Goal: Check status

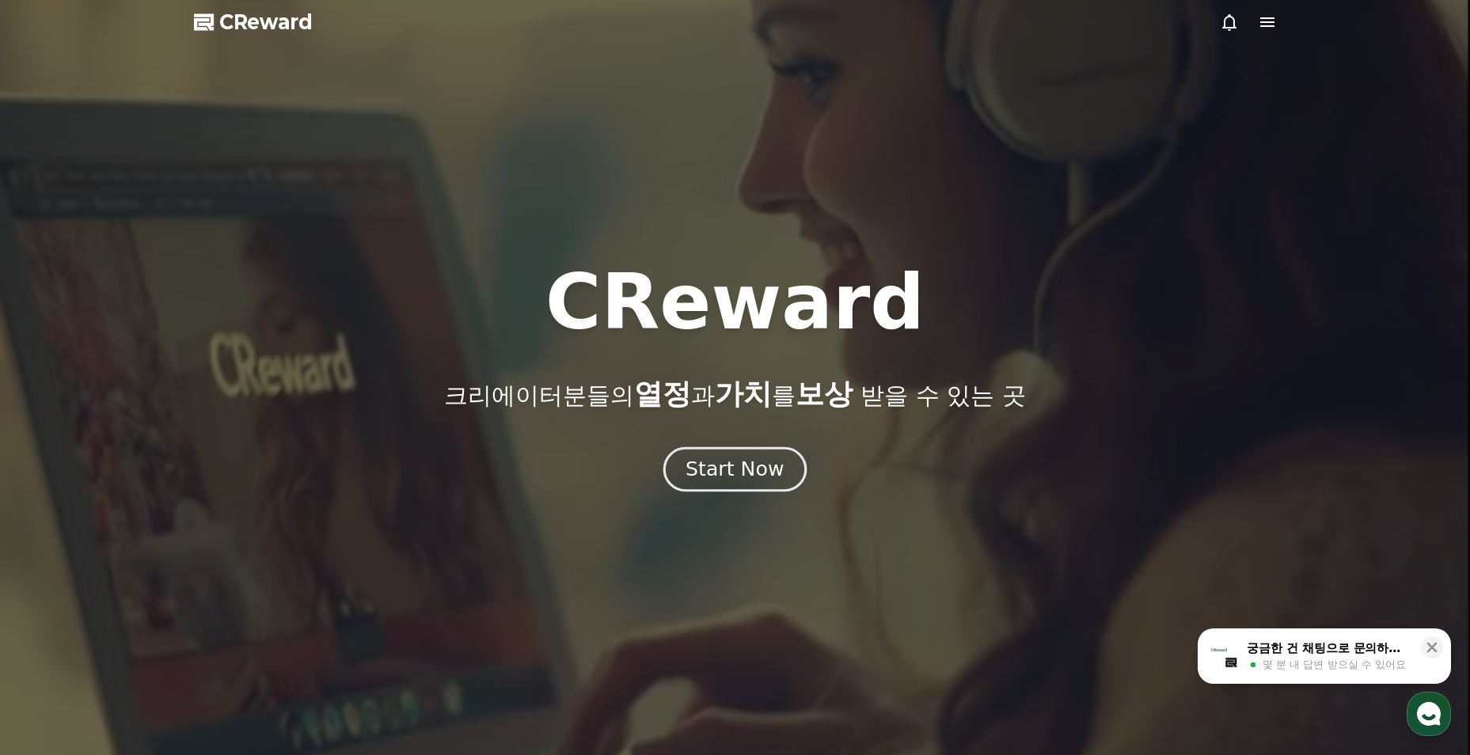
click at [748, 490] on button "Start Now" at bounding box center [735, 469] width 143 height 45
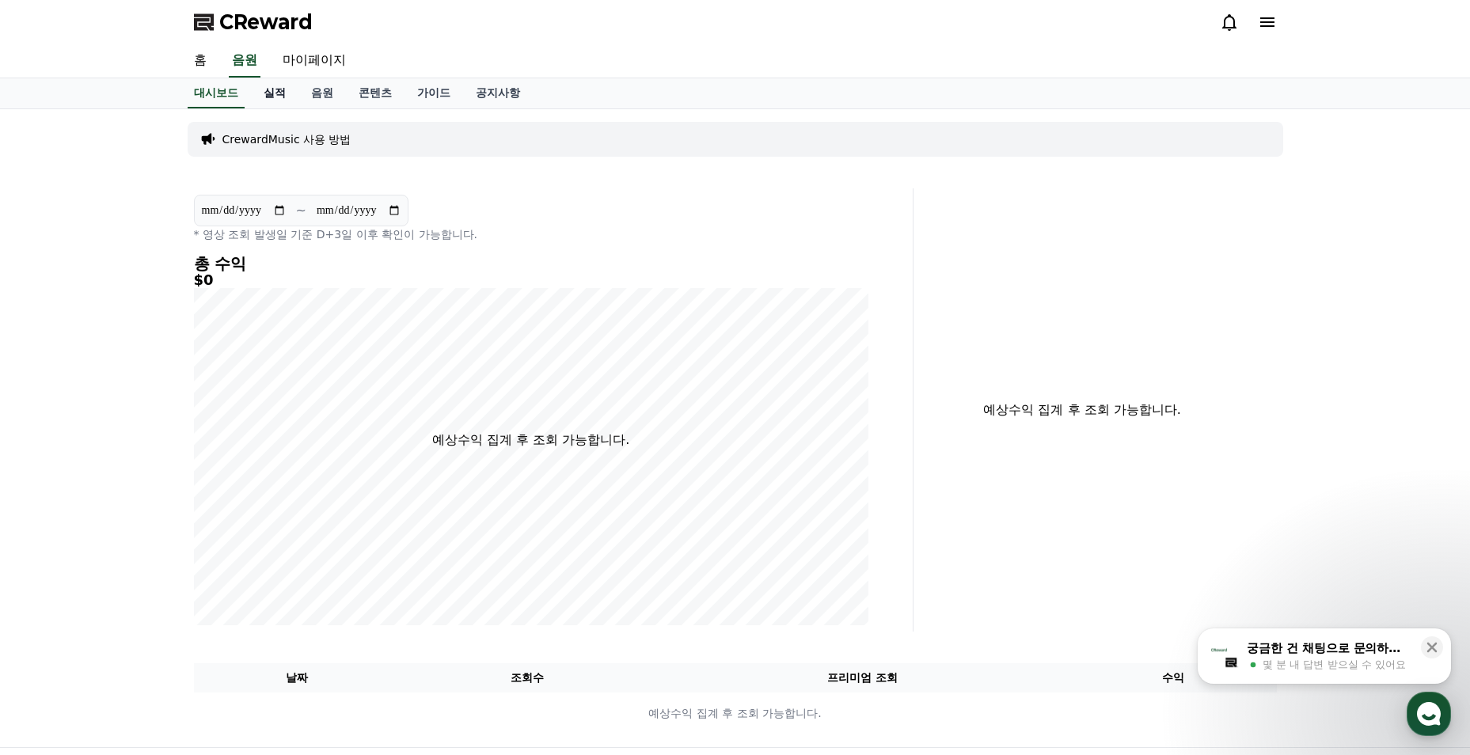
click at [274, 97] on link "실적" at bounding box center [275, 93] width 48 height 30
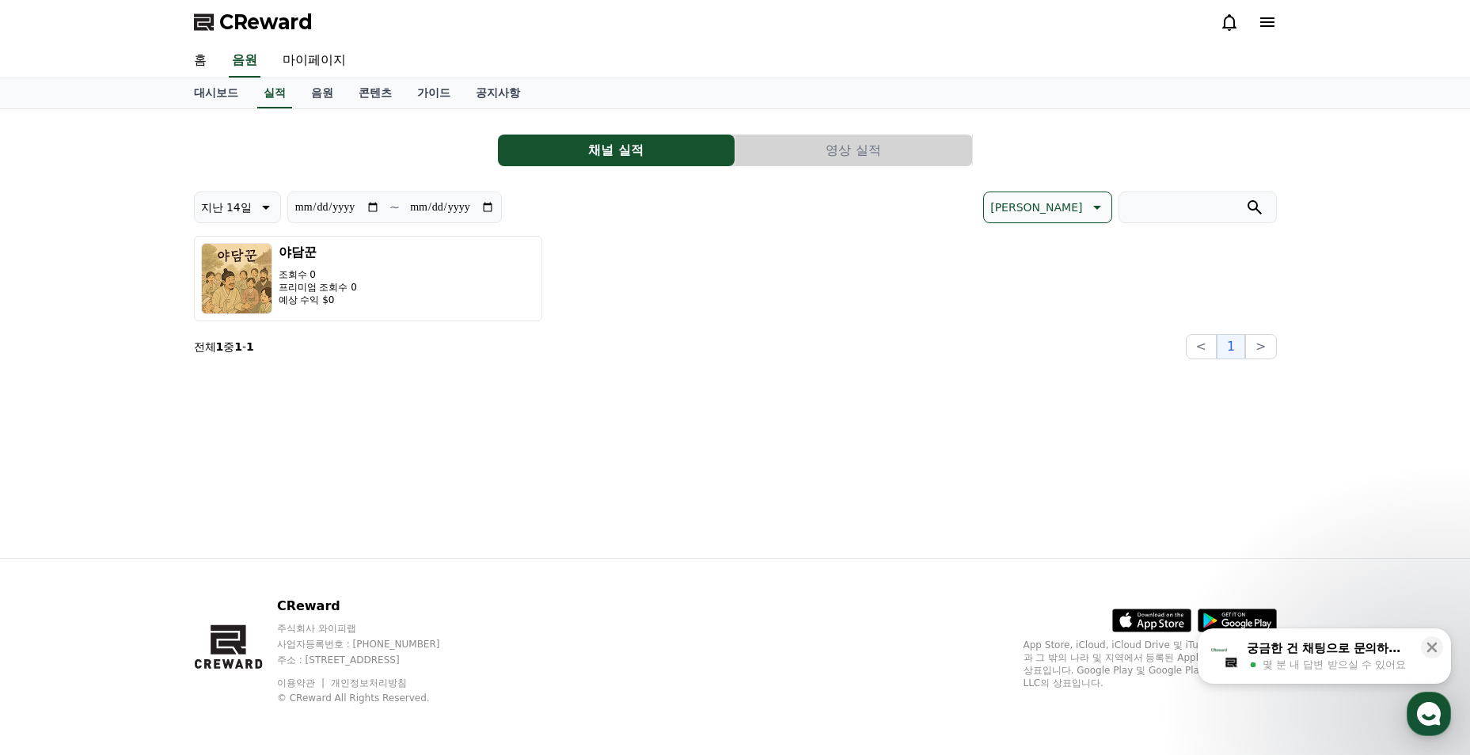
click at [489, 204] on input "**********" at bounding box center [452, 207] width 86 height 17
type input "**********"
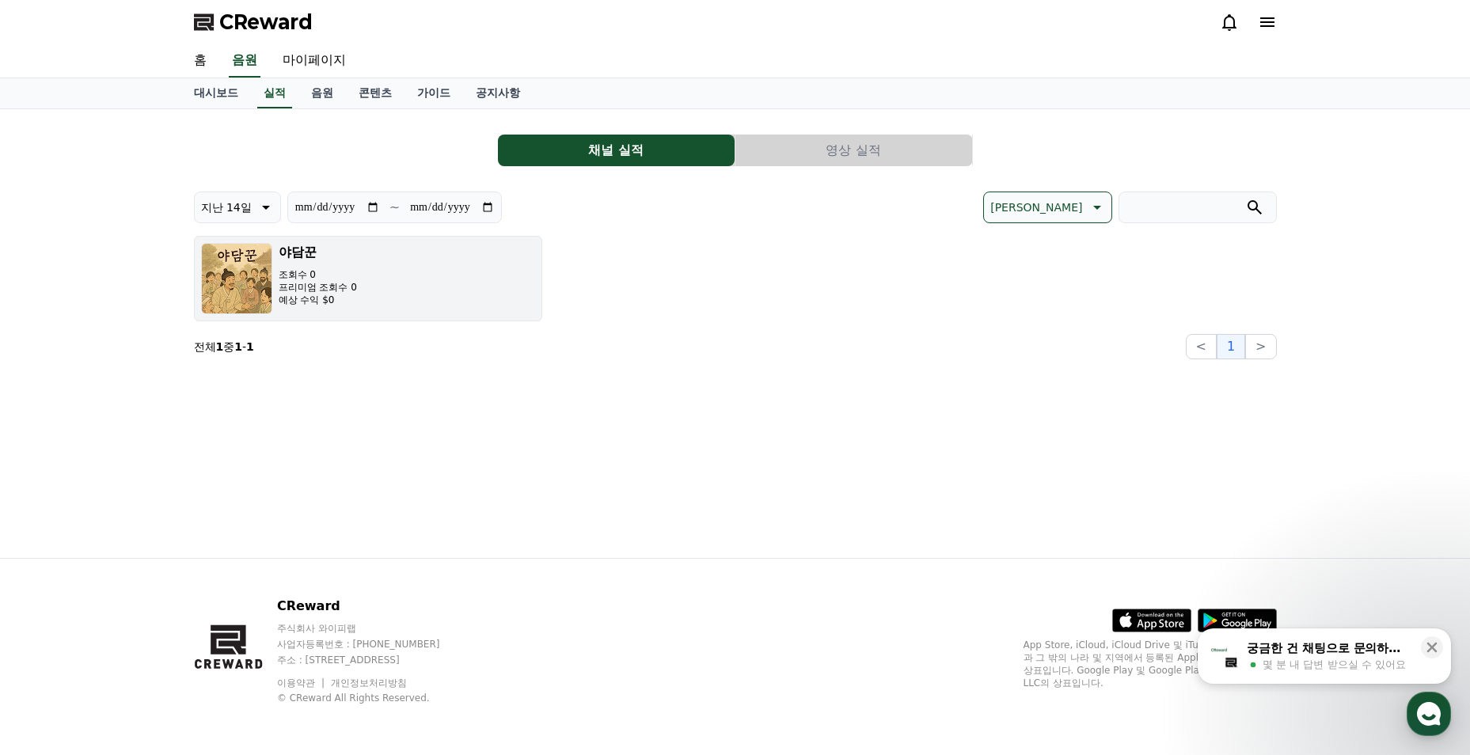
click at [473, 295] on button "야담꾼 조회수 0 프리미엄 조회수 0 예상 수익 $0" at bounding box center [368, 279] width 348 height 86
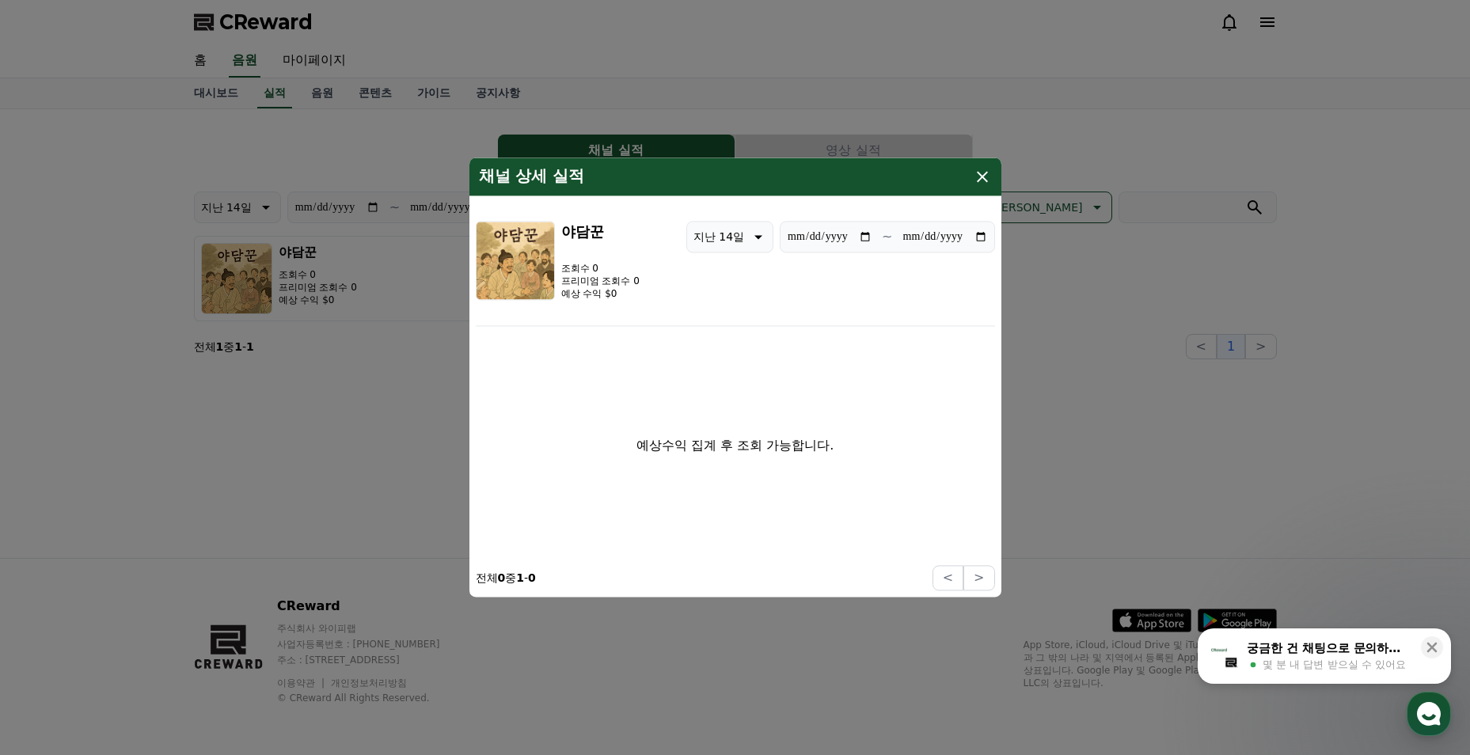
click at [983, 181] on icon "modal" at bounding box center [982, 176] width 19 height 19
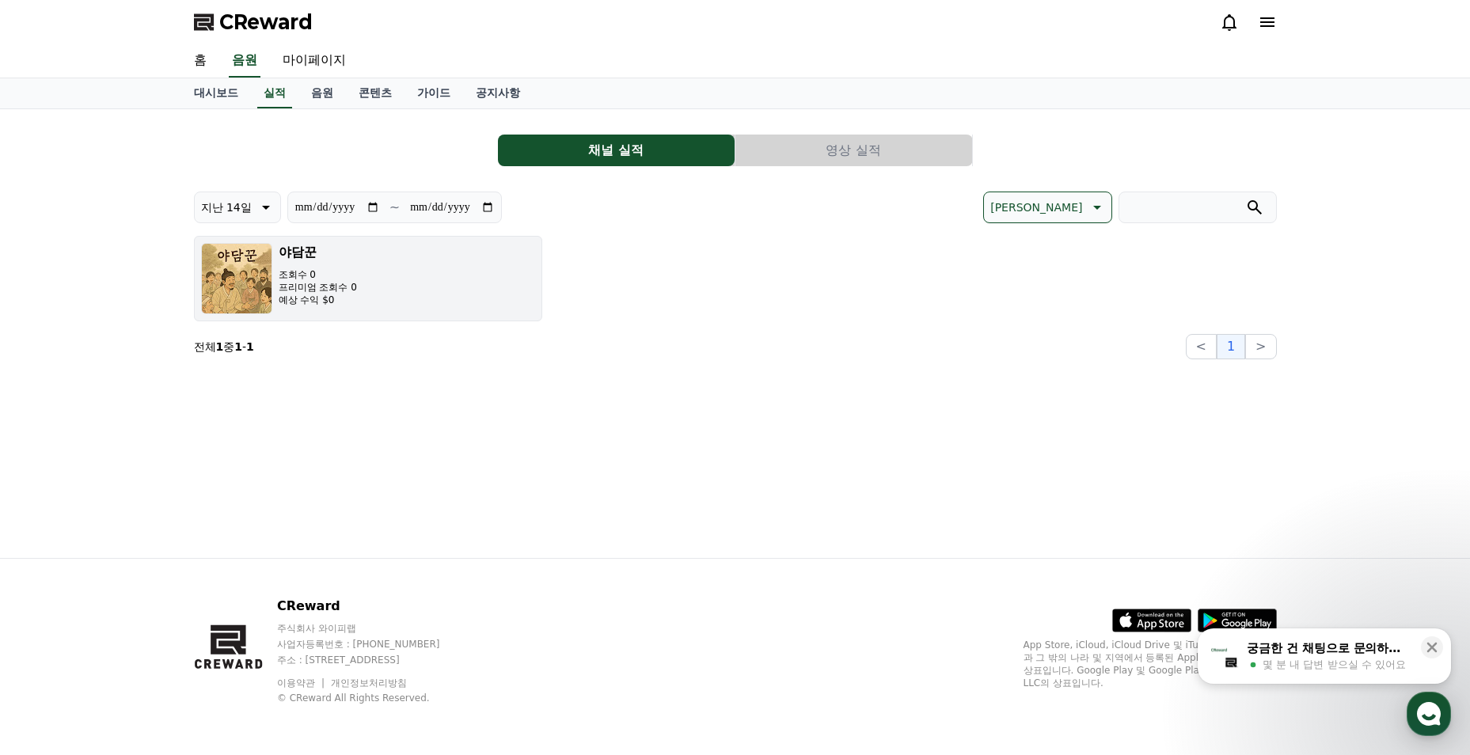
click at [361, 278] on button "야담꾼 조회수 0 프리미엄 조회수 0 예상 수익 $0" at bounding box center [368, 279] width 348 height 86
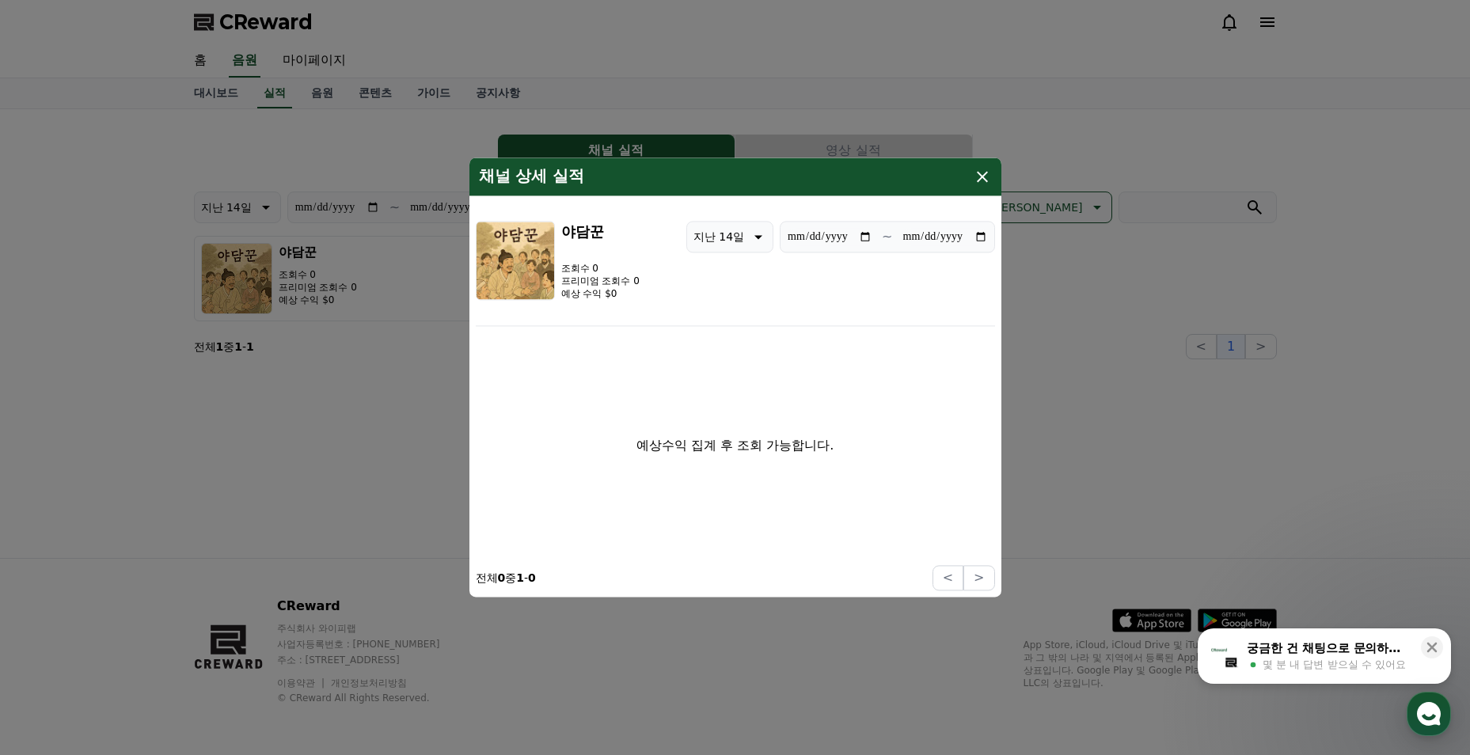
click at [979, 178] on icon "modal" at bounding box center [982, 176] width 19 height 19
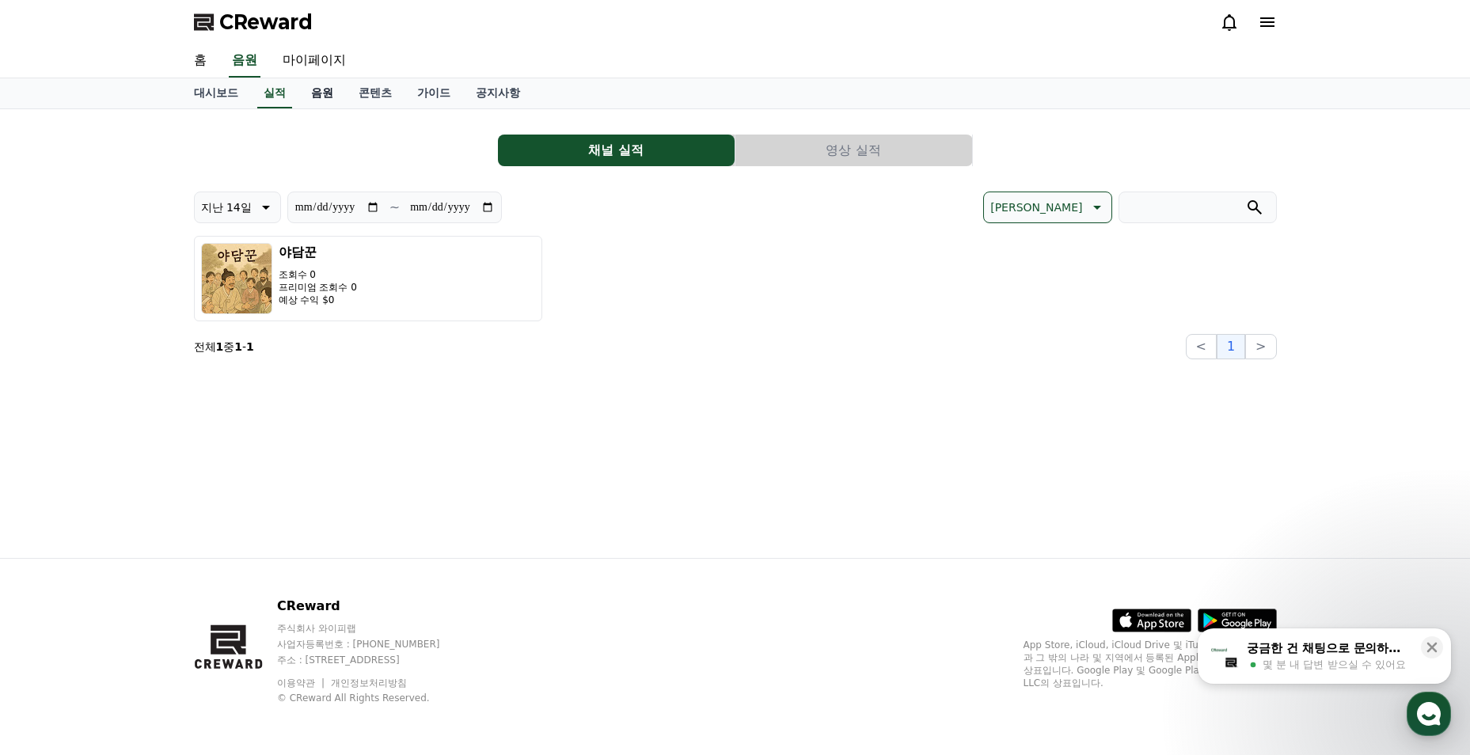
click at [318, 97] on link "음원" at bounding box center [323, 93] width 48 height 30
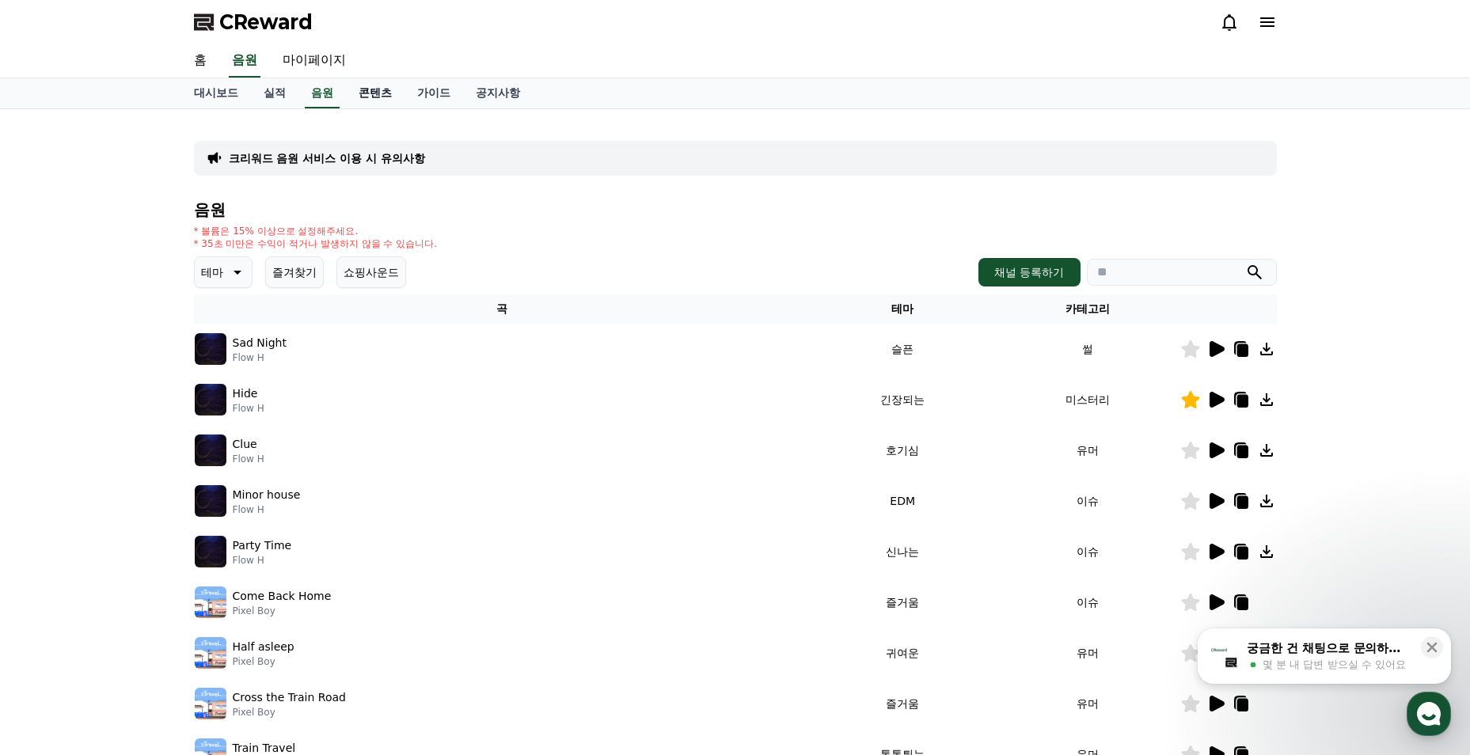
click at [371, 96] on link "콘텐츠" at bounding box center [375, 93] width 59 height 30
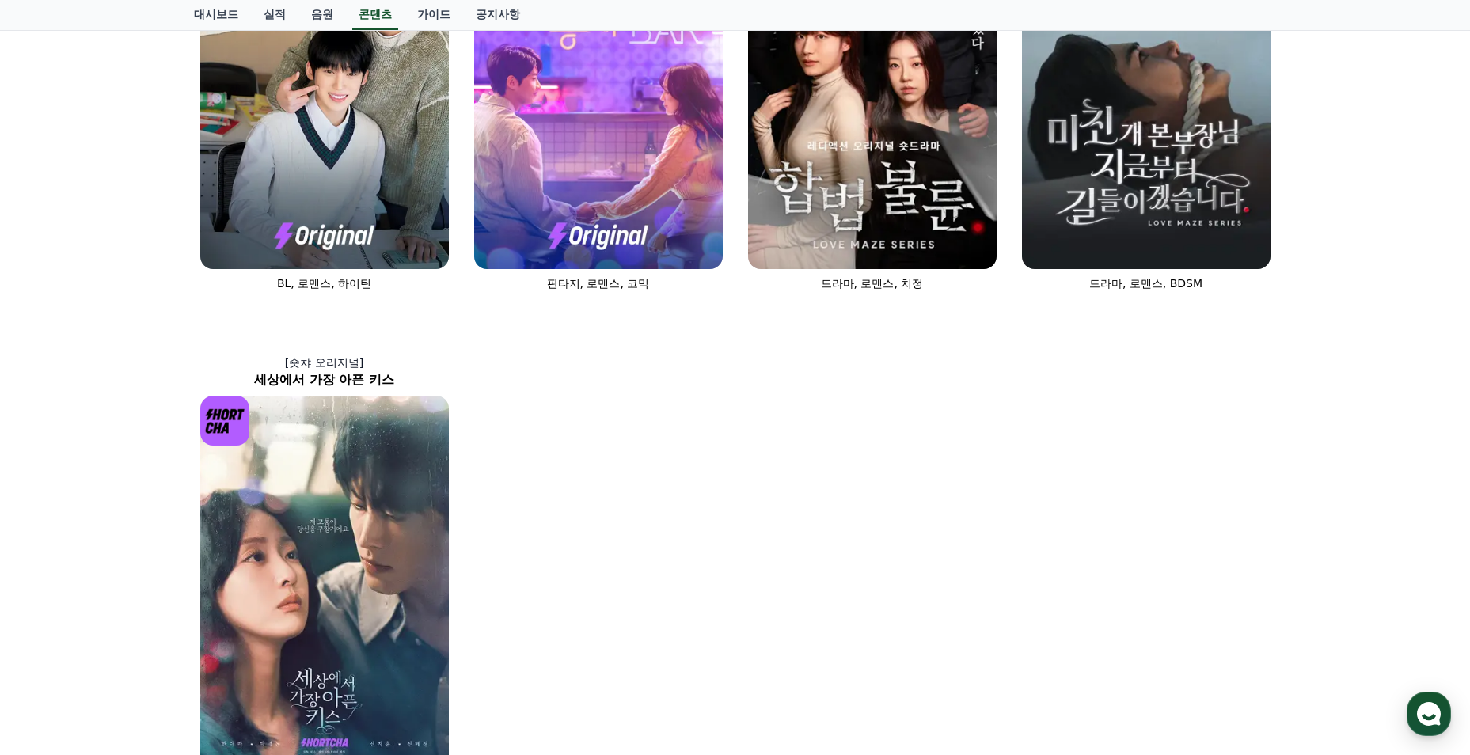
scroll to position [1029, 0]
